Goal: Information Seeking & Learning: Learn about a topic

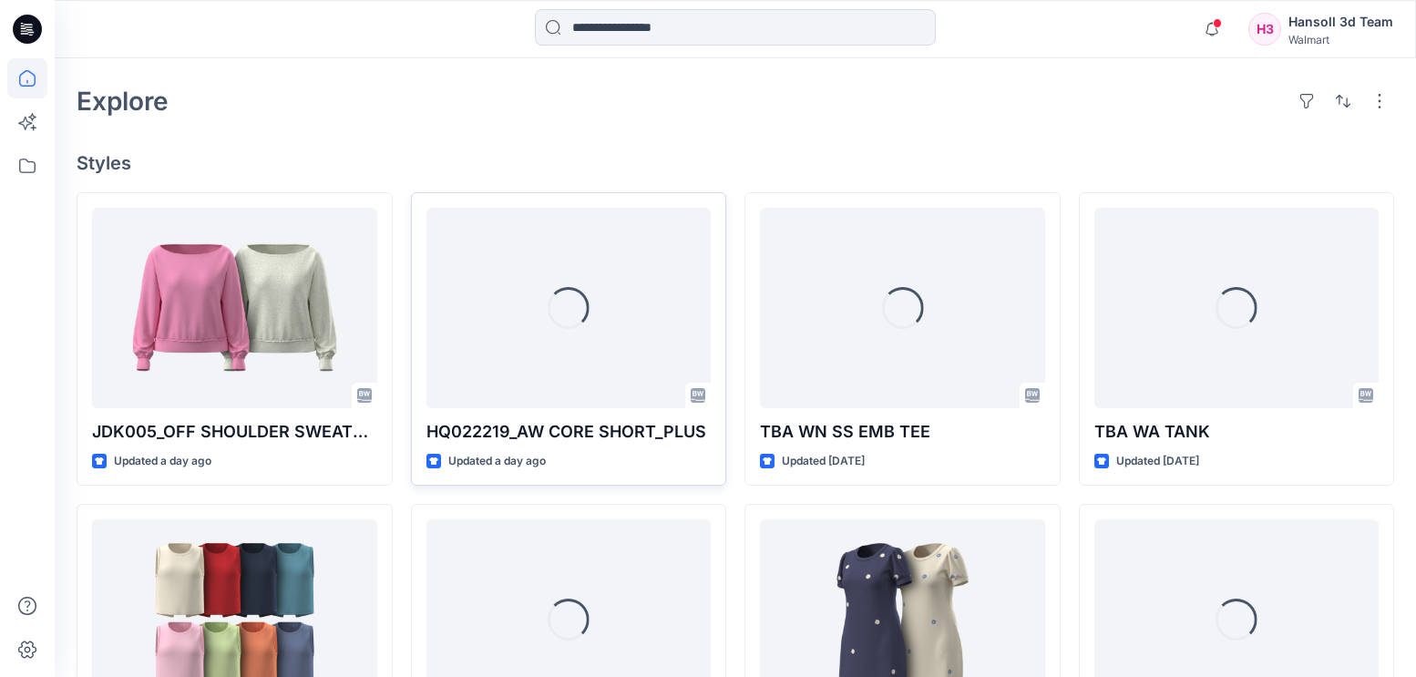
scroll to position [638, 0]
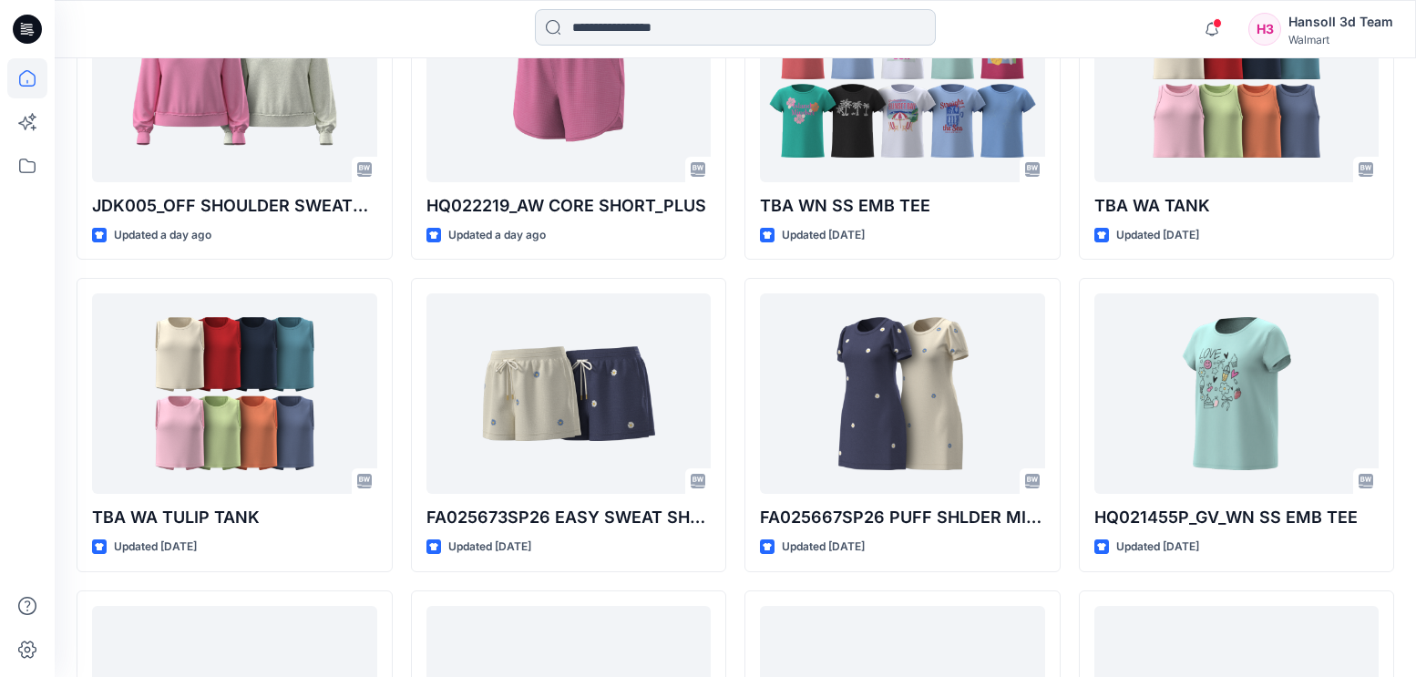
click at [704, 25] on input at bounding box center [735, 27] width 401 height 36
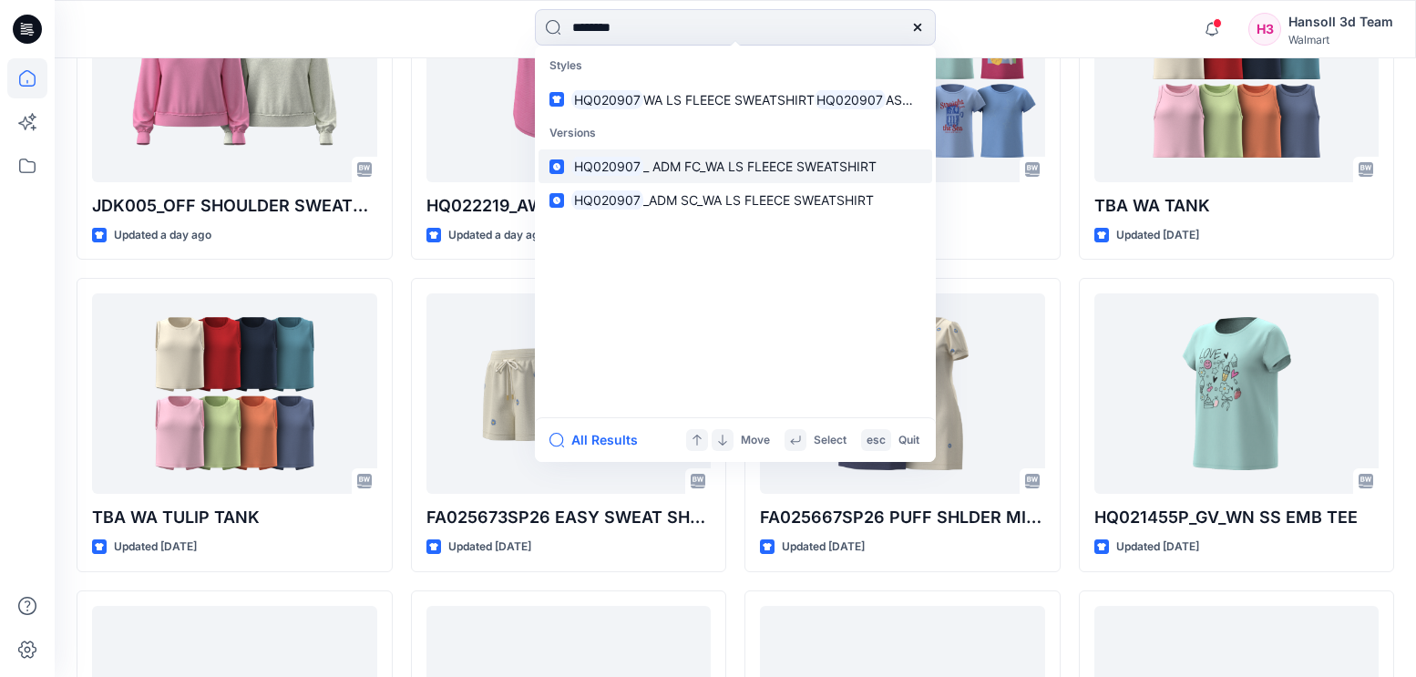
type input "********"
click at [729, 171] on span "_ ADM FC_WA LS FLEECE SWEATSHIRT" at bounding box center [760, 166] width 233 height 15
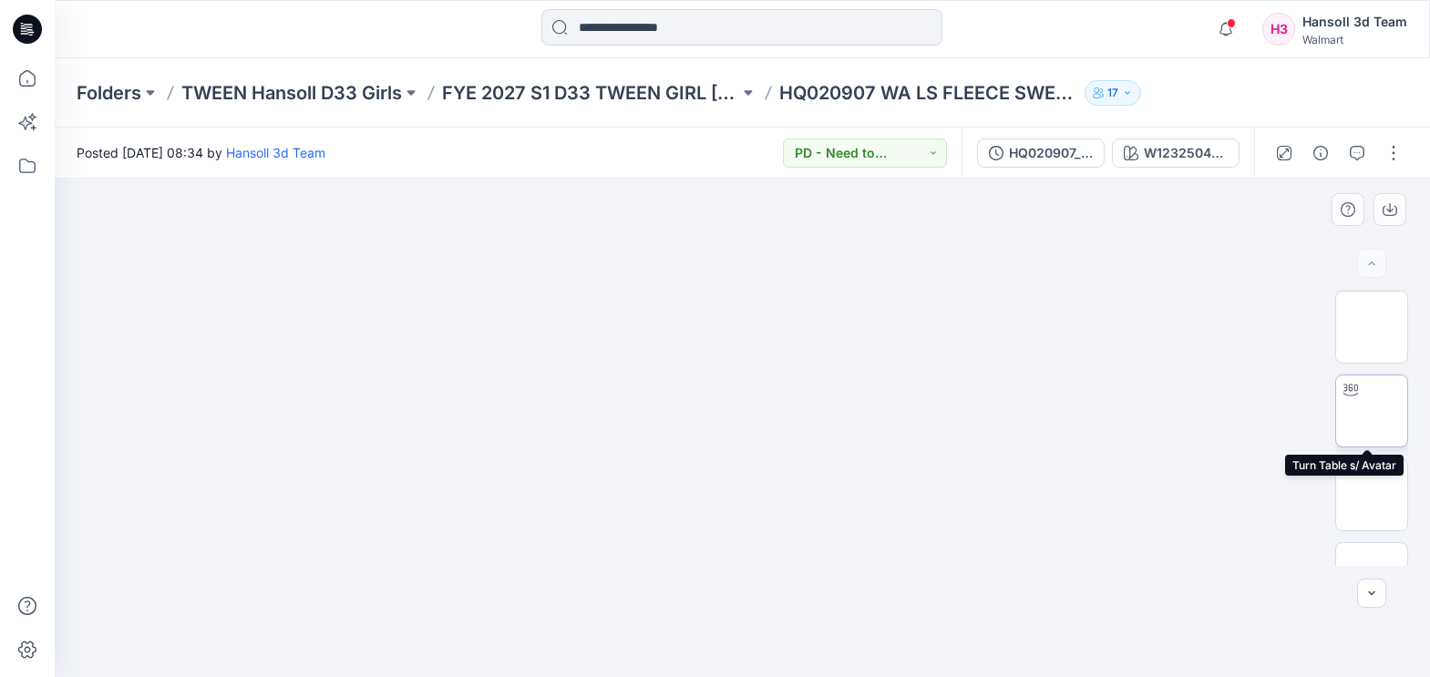
click at [1372, 411] on img at bounding box center [1372, 411] width 0 height 0
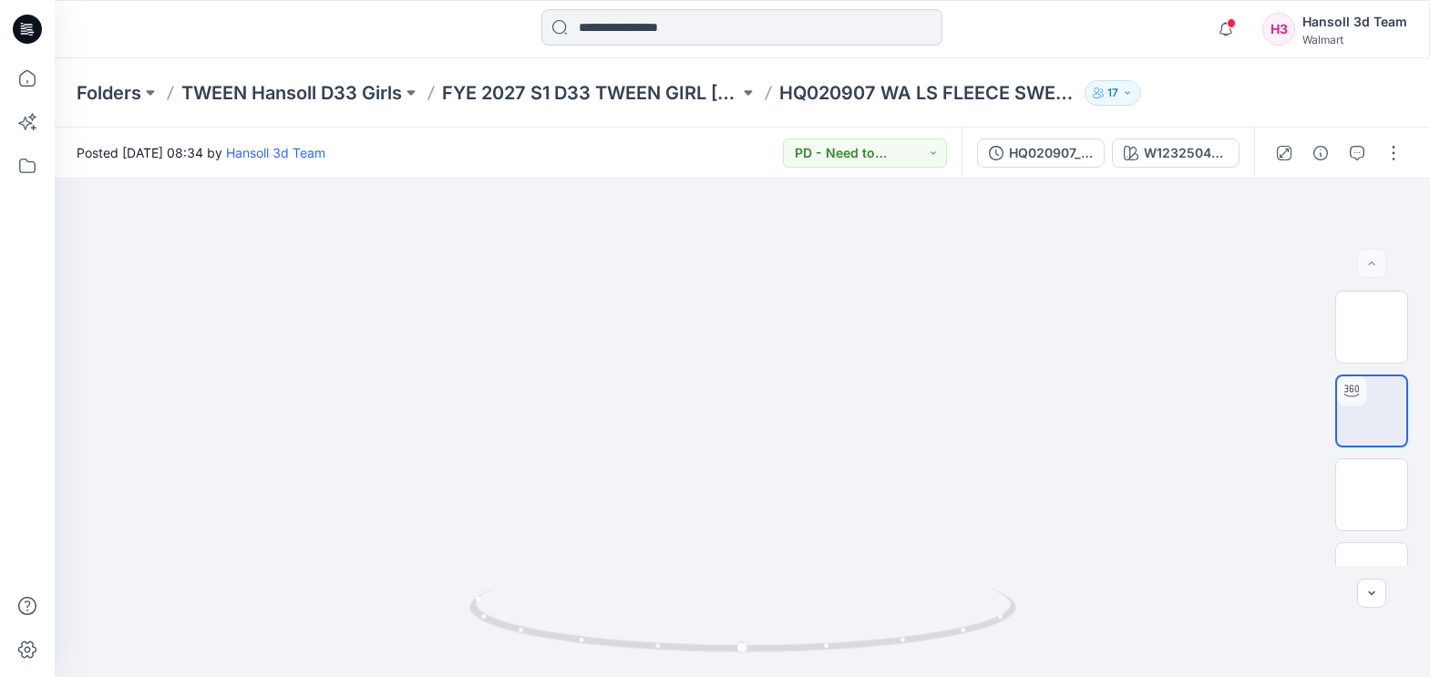
click at [726, 26] on input at bounding box center [741, 27] width 401 height 36
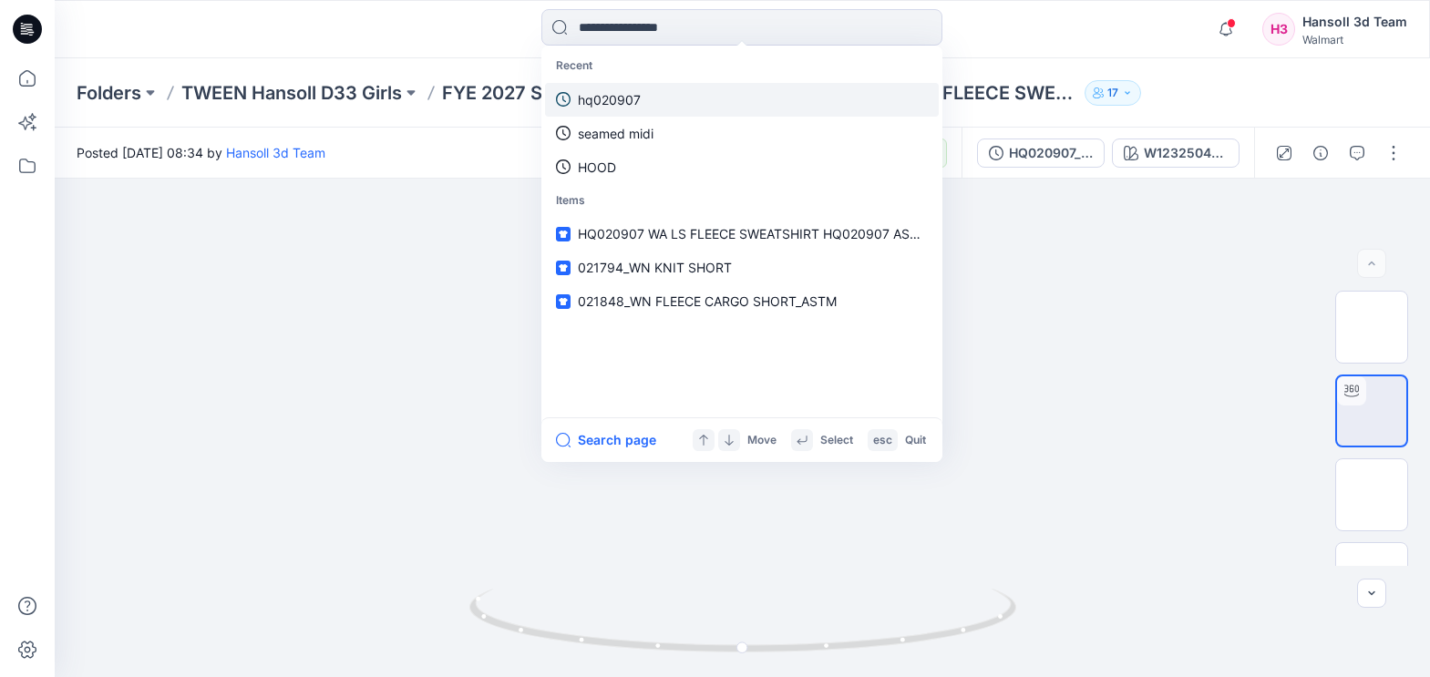
click at [644, 108] on link "hq020907" at bounding box center [742, 100] width 394 height 34
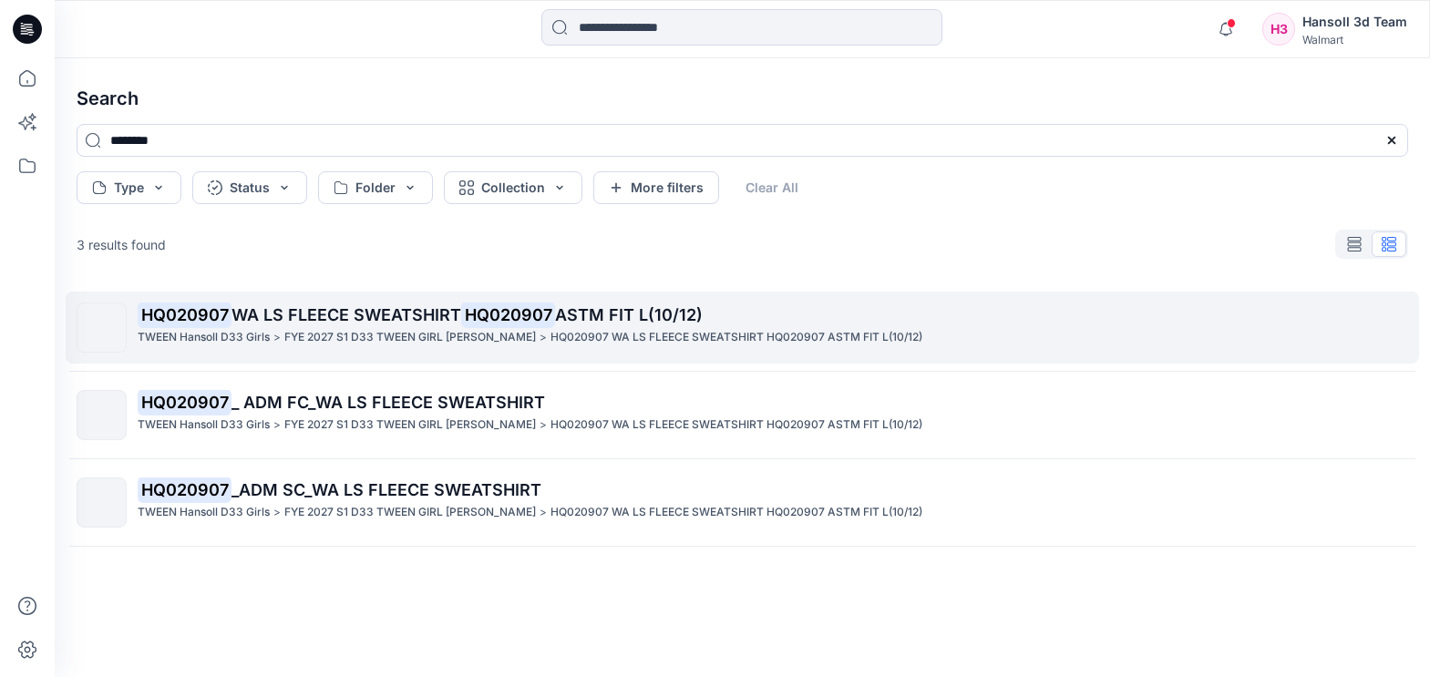
click at [452, 319] on span "WA LS FLEECE SWEATSHIRT" at bounding box center [347, 314] width 230 height 19
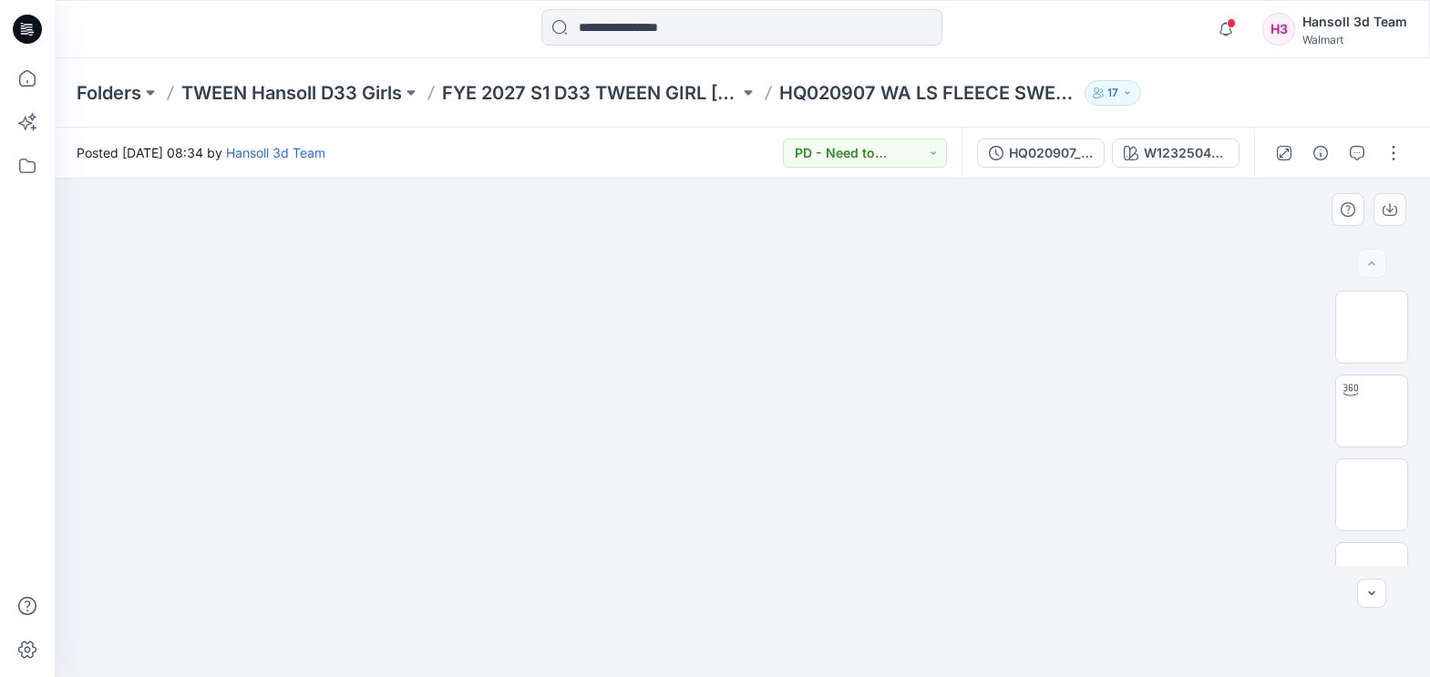
click at [672, 179] on img at bounding box center [742, 179] width 831 height 0
click at [1372, 327] on img at bounding box center [1372, 327] width 0 height 0
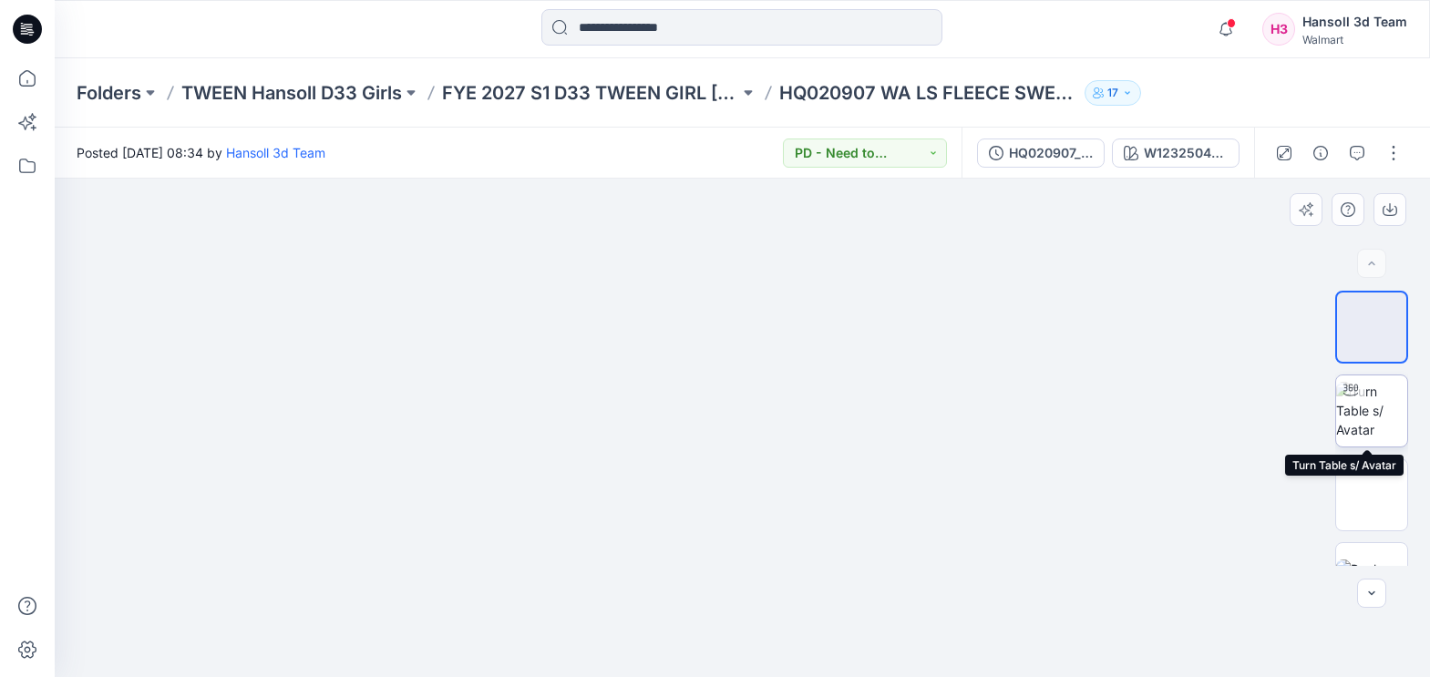
click at [1359, 424] on img at bounding box center [1371, 410] width 71 height 57
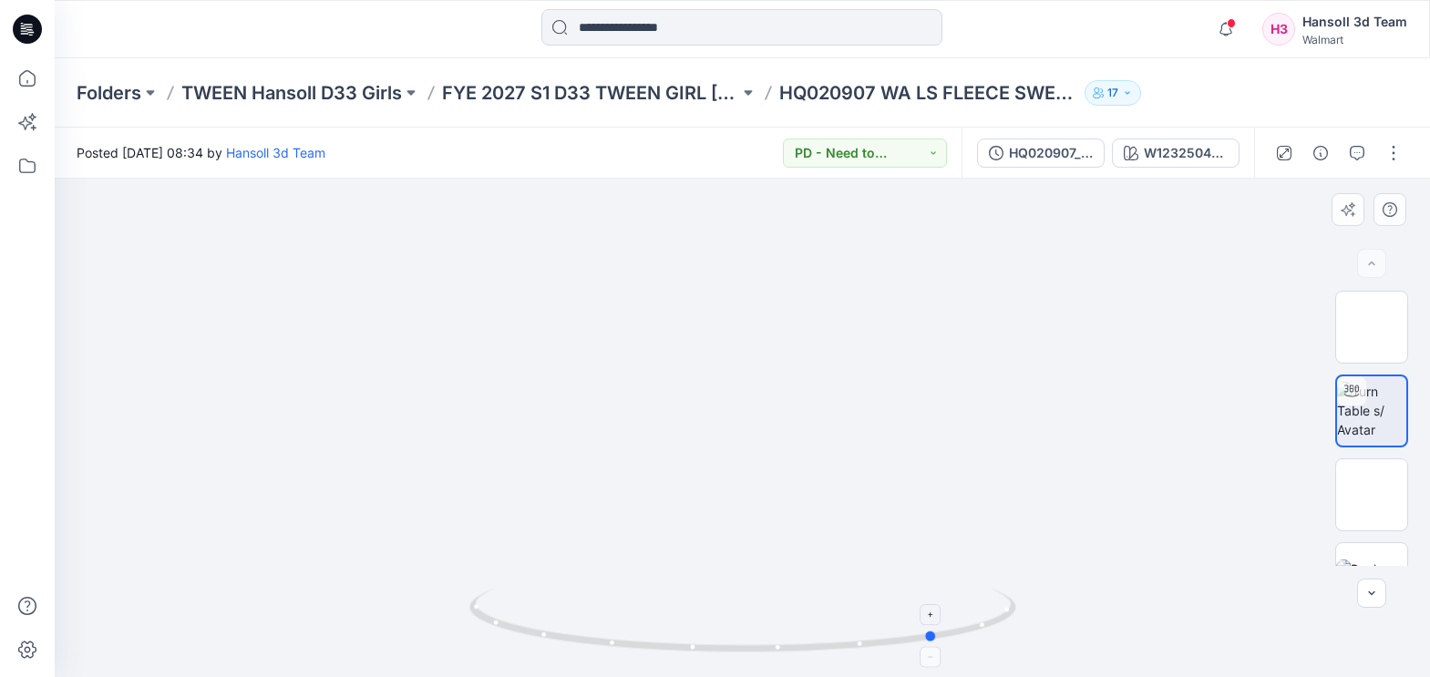
drag, startPoint x: 741, startPoint y: 654, endPoint x: 936, endPoint y: 645, distance: 195.2
click at [936, 645] on icon at bounding box center [744, 623] width 551 height 68
drag, startPoint x: 936, startPoint y: 645, endPoint x: 1024, endPoint y: 629, distance: 89.0
click at [1024, 629] on div at bounding box center [742, 428] width 1375 height 499
click at [376, 383] on div at bounding box center [742, 428] width 1375 height 499
